Goal: Task Accomplishment & Management: Manage account settings

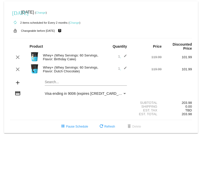
click at [51, 61] on div "Whey+ (Whey Servings: 60 Servings, Flavor: Birthday Cake)" at bounding box center [70, 58] width 61 height 8
click at [46, 11] on link "Change" at bounding box center [41, 12] width 10 height 3
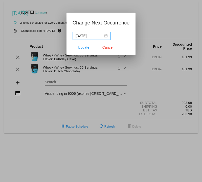
click at [103, 36] on div "[DATE]" at bounding box center [92, 36] width 32 height 6
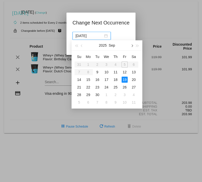
click at [132, 45] on button "button" at bounding box center [132, 45] width 6 height 10
click at [100, 85] on div "18" at bounding box center [97, 87] width 6 height 6
type input "[DATE]"
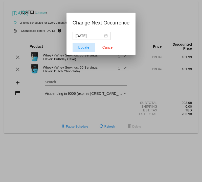
click at [82, 46] on span "Update" at bounding box center [83, 47] width 11 height 4
